Goal: Complete application form

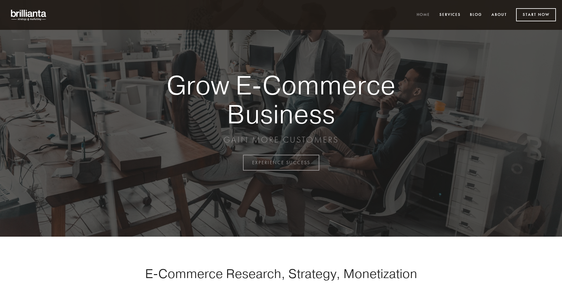
scroll to position [1594, 0]
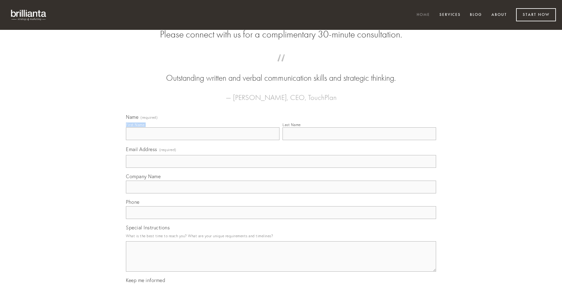
type input "[PERSON_NAME]"
click at [359, 140] on input "Last Name" at bounding box center [359, 133] width 154 height 13
type input "[PERSON_NAME]"
click at [281, 168] on input "Email Address (required)" at bounding box center [281, 161] width 310 height 13
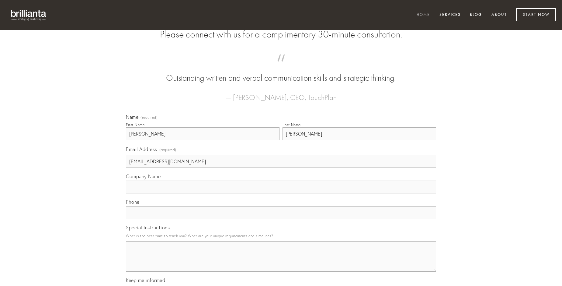
type input "[EMAIL_ADDRESS][DOMAIN_NAME]"
click at [281, 193] on input "Company Name" at bounding box center [281, 186] width 310 height 13
type input "viridis"
click at [281, 219] on input "text" at bounding box center [281, 212] width 310 height 13
click at [281, 261] on textarea "Special Instructions" at bounding box center [281, 256] width 310 height 30
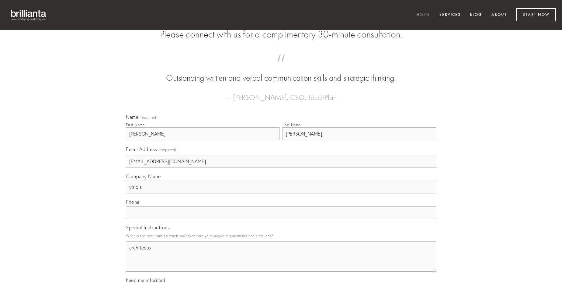
type textarea "architecto"
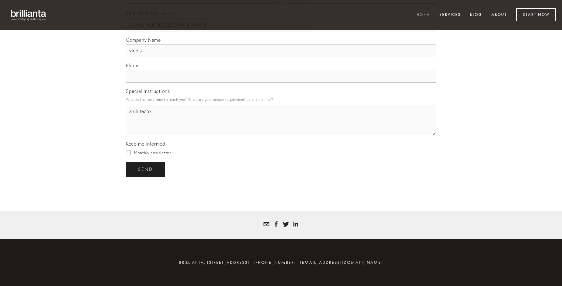
click at [146, 169] on span "send" at bounding box center [145, 168] width 15 height 5
